Goal: Find specific page/section: Find specific page/section

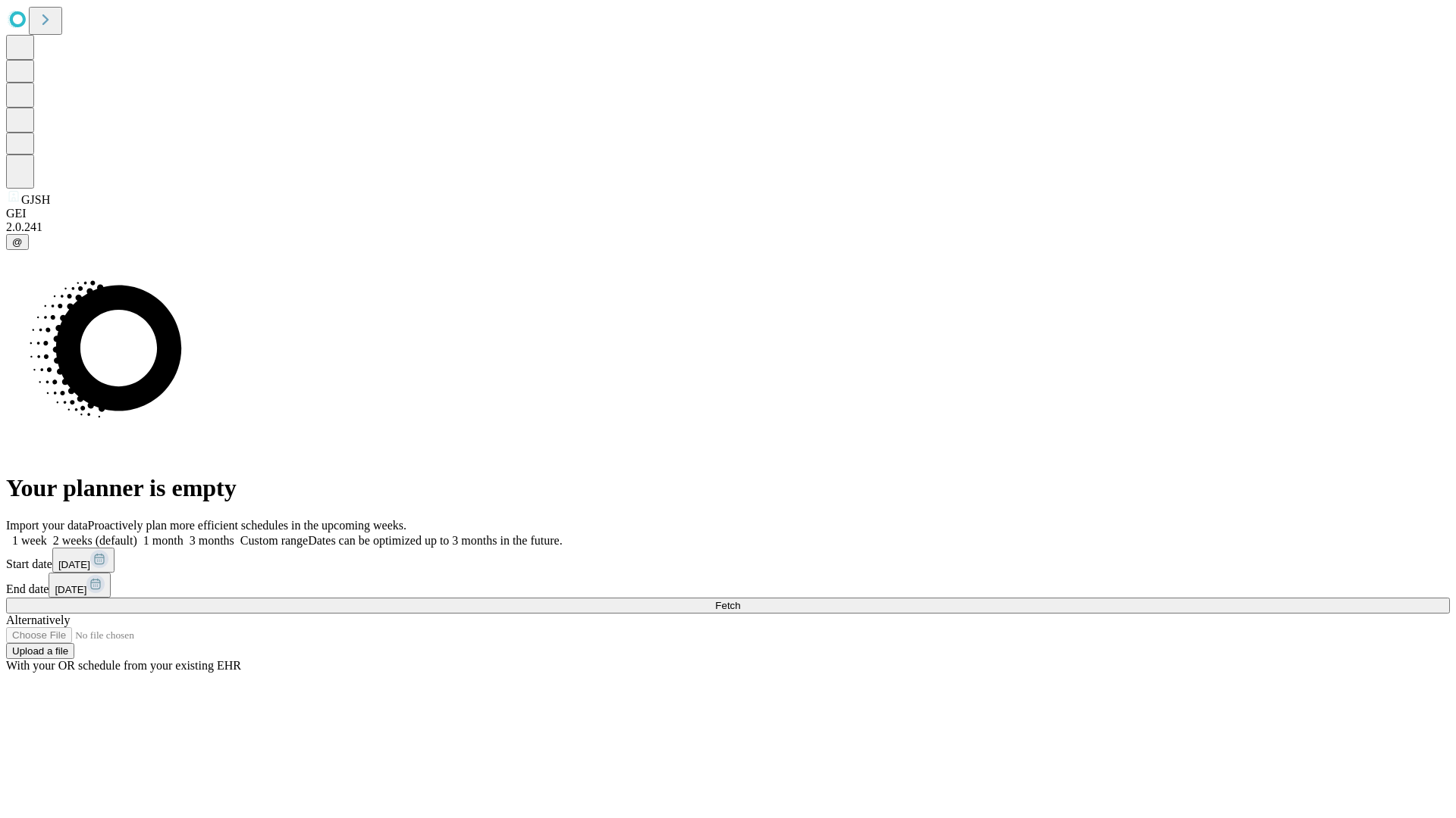
click at [740, 600] on span "Fetch" at bounding box center [727, 606] width 25 height 11
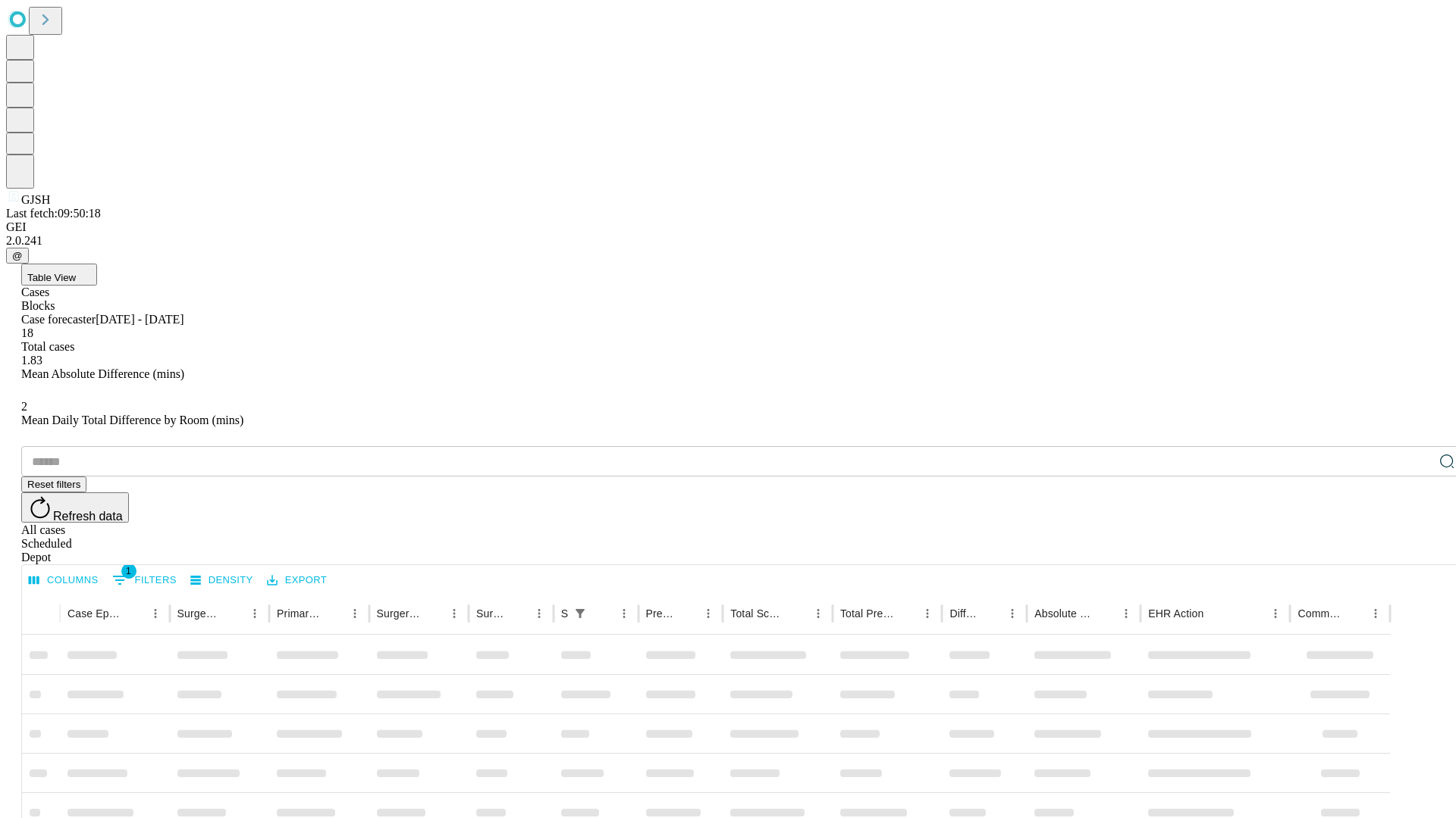
click at [1416, 551] on div "Depot" at bounding box center [742, 558] width 1443 height 14
